Goal: Information Seeking & Learning: Learn about a topic

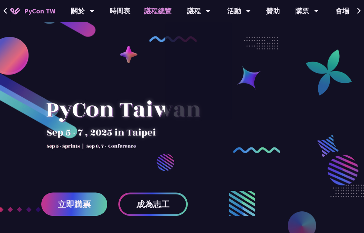
click at [171, 16] on link "議程總覽" at bounding box center [157, 11] width 41 height 22
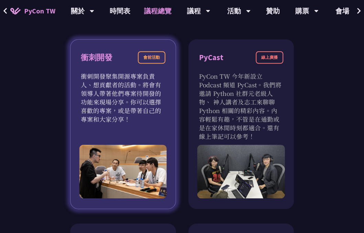
click at [121, 110] on p "衝刺開發聚集開源專案負責人、想貢獻者的活動。將會有領導人帶著他們專案待開發的功能來現場分享。你可以選擇喜歡的專案，或是帶著自己的專案和大家分享！" at bounding box center [123, 97] width 84 height 51
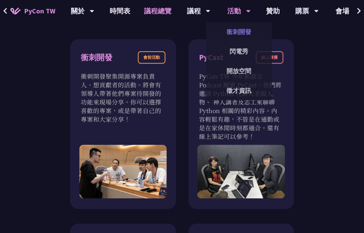
click at [233, 27] on link "衝刺開發" at bounding box center [239, 32] width 66 height 16
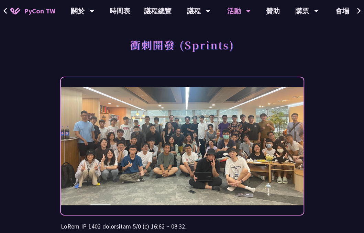
scroll to position [114, 0]
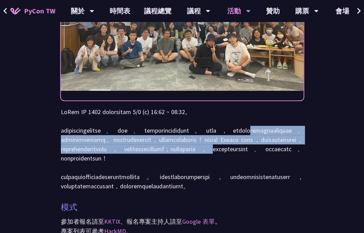
drag, startPoint x: 122, startPoint y: 142, endPoint x: 247, endPoint y: 168, distance: 127.3
click at [248, 168] on p at bounding box center [182, 148] width 242 height 83
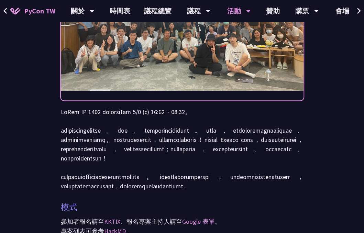
drag, startPoint x: 247, startPoint y: 168, endPoint x: 221, endPoint y: 186, distance: 31.5
click at [221, 186] on p at bounding box center [182, 148] width 242 height 83
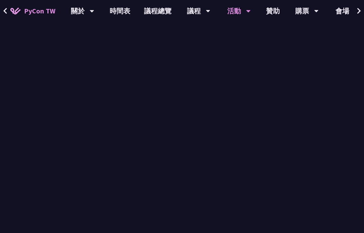
scroll to position [458, 0]
